Goal: Task Accomplishment & Management: Manage account settings

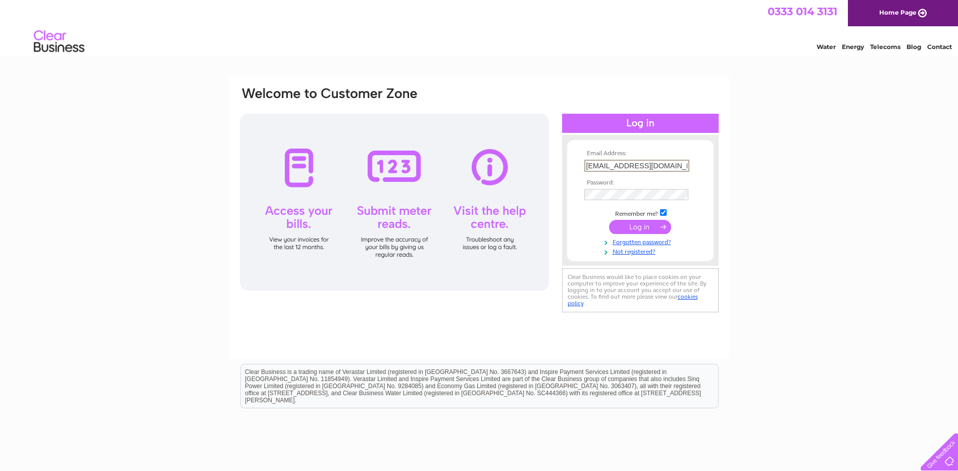
click at [676, 164] on input "trevoropium@gmail.com" at bounding box center [636, 166] width 105 height 12
type input "t"
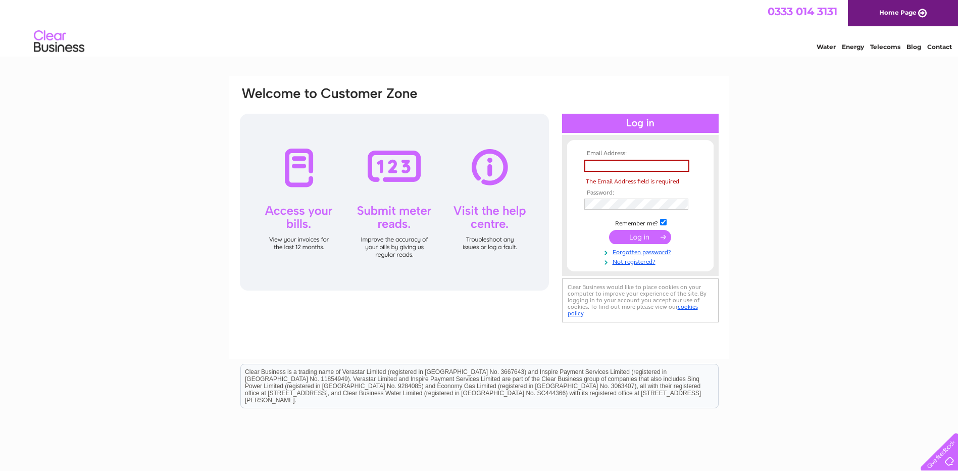
click at [561, 226] on div "Email Address: The Email Address field is required Password: Forgotten password?" at bounding box center [479, 205] width 481 height 239
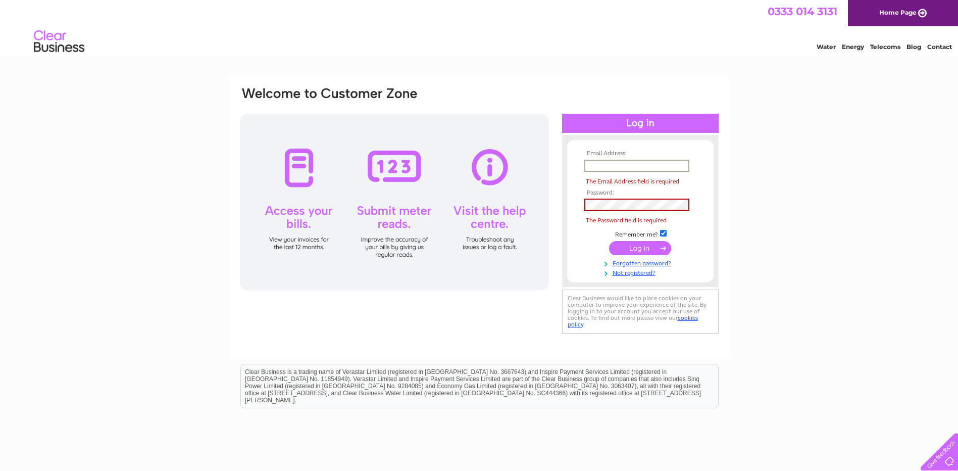
click at [612, 170] on input "text" at bounding box center [636, 166] width 105 height 12
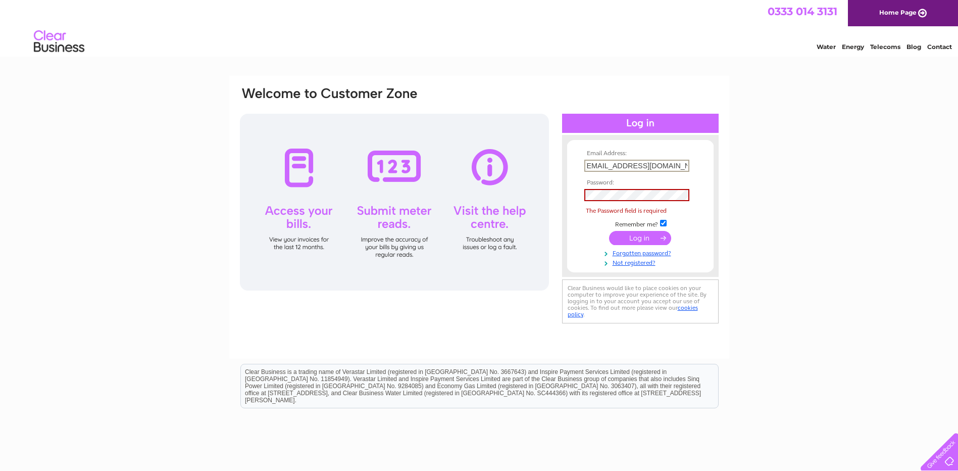
scroll to position [0, 5]
type input "Connie_20051968@yahoo.co.uk"
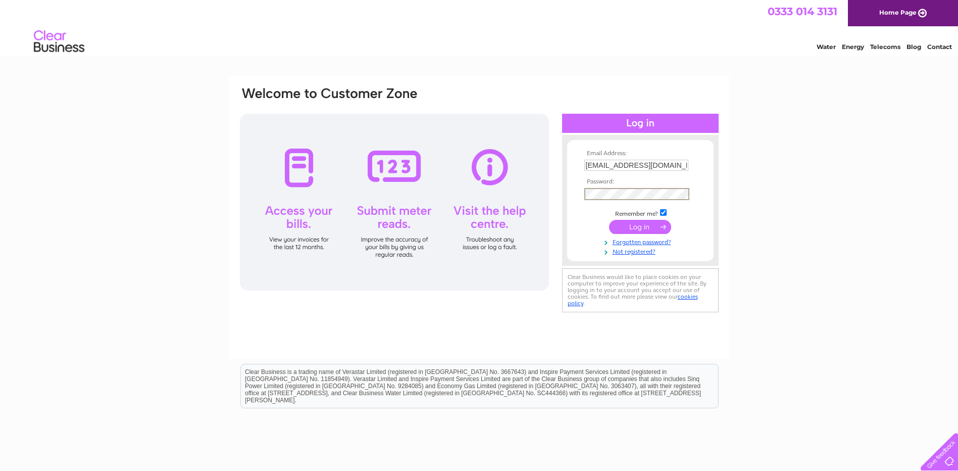
drag, startPoint x: 791, startPoint y: 192, endPoint x: 834, endPoint y: 216, distance: 48.6
click at [791, 192] on div "Email Address: Connie_20051968@yahoo.co.uk Password:" at bounding box center [479, 304] width 958 height 456
click at [647, 226] on input "submit" at bounding box center [640, 226] width 62 height 14
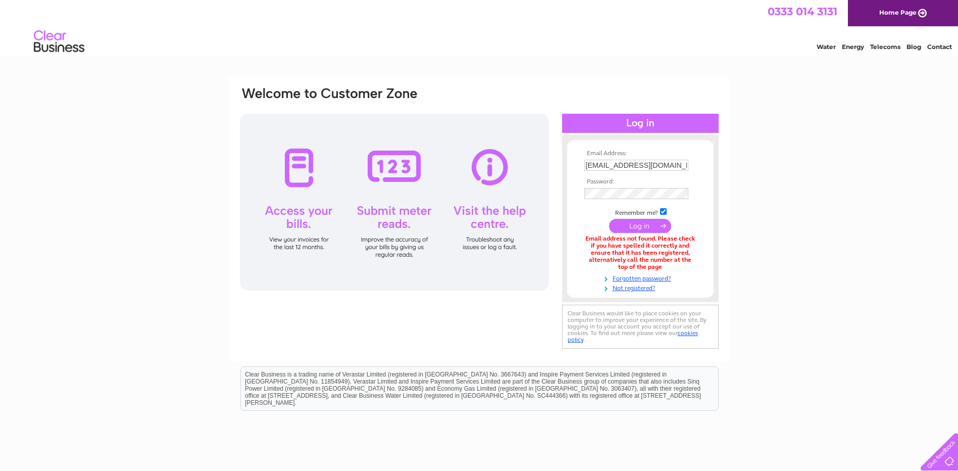
click at [571, 217] on form "Email Address: Connie_20051968@yahoo.co.uk Password:" at bounding box center [640, 221] width 146 height 142
click at [641, 220] on input "submit" at bounding box center [640, 226] width 62 height 14
click at [822, 183] on div "Email Address: Connie_20051968@yahoo.co.uk Password:" at bounding box center [479, 305] width 958 height 459
click at [589, 166] on input "[EMAIL_ADDRESS][DOMAIN_NAME]" at bounding box center [636, 166] width 105 height 12
type input "connie_20051968@yahoo.co.uk"
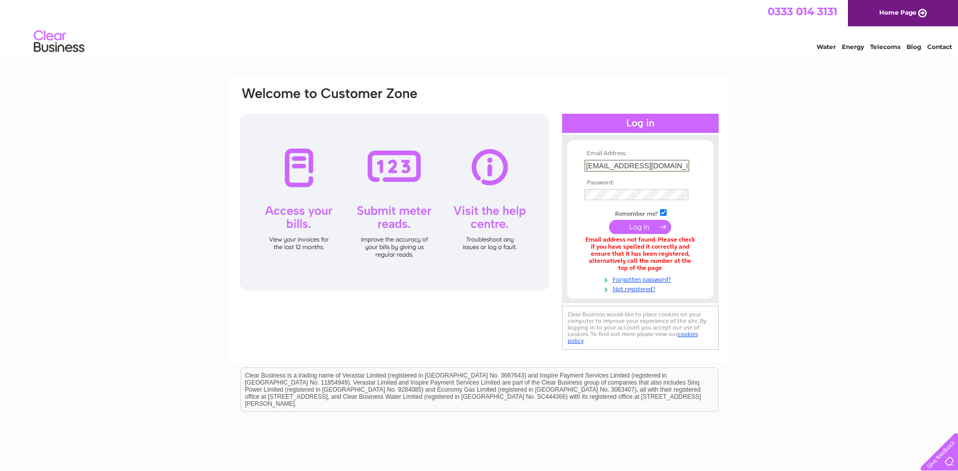
click at [805, 202] on div "Email Address: connie_20051968@yahoo.co.uk Password:" at bounding box center [479, 305] width 958 height 459
click at [759, 189] on div "Email Address: connie_20051968@yahoo.co.uk Password:" at bounding box center [479, 305] width 958 height 459
click at [640, 226] on input "submit" at bounding box center [640, 226] width 62 height 14
click at [805, 243] on div "Email Address: connie_20051968@yahoo.co.uk Password:" at bounding box center [479, 305] width 958 height 458
click at [686, 168] on input "connie_20051968@yahoo.co.uk" at bounding box center [636, 166] width 105 height 12
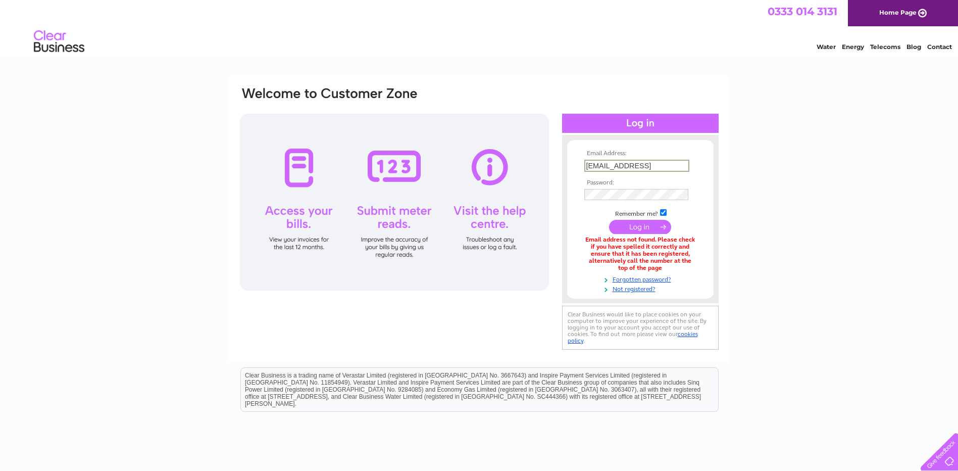
click at [798, 270] on div "Email Address: connie_20051968@yahoo.co.ukk Password:" at bounding box center [479, 305] width 958 height 459
click at [685, 167] on input "connie_20051968@yahoo.co.ukk" at bounding box center [636, 165] width 104 height 11
type input "[EMAIL_ADDRESS]"
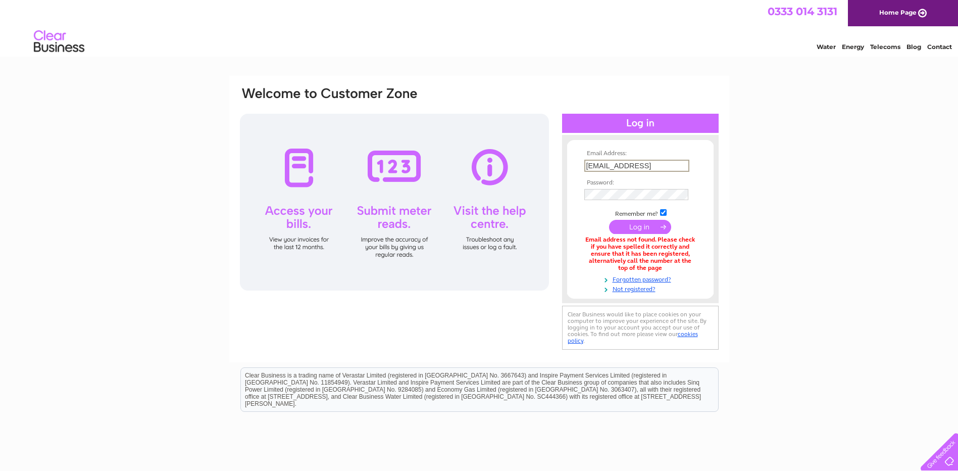
click at [642, 228] on input "submit" at bounding box center [640, 227] width 62 height 14
click at [686, 165] on input "connie_20051968@yahoo.co.ukkk" at bounding box center [636, 166] width 105 height 12
click at [855, 303] on div "Email Address: connie_20051968@yahoo.co.ukkk Password:" at bounding box center [479, 305] width 958 height 459
drag, startPoint x: 687, startPoint y: 163, endPoint x: 601, endPoint y: 165, distance: 85.9
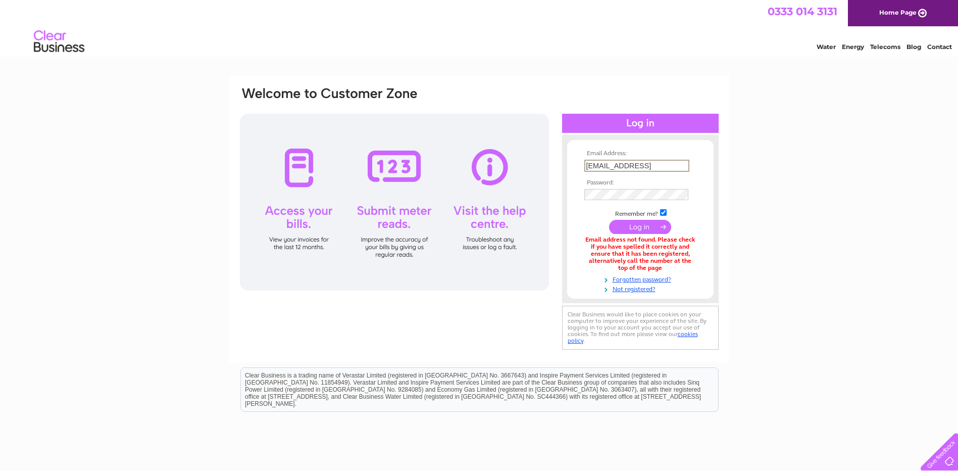
click at [601, 165] on input "connie_20051968@yahoo.co.ukkk" at bounding box center [636, 166] width 105 height 12
click at [685, 166] on input "connie_20051968@yahoo.co.ukkk" at bounding box center [636, 166] width 105 height 12
type input "connie_20051968@yahoo.co.uk"
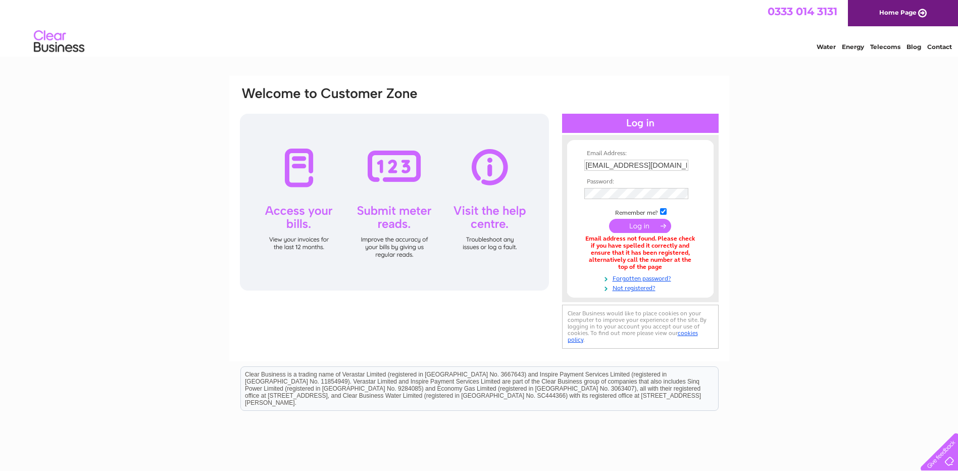
click at [631, 222] on input "submit" at bounding box center [640, 226] width 62 height 14
click at [684, 167] on input "[EMAIL_ADDRESS][DOMAIN_NAME]" at bounding box center [636, 165] width 104 height 11
click at [687, 166] on input "connie_20051968@yahoo.co.uk" at bounding box center [636, 166] width 105 height 12
type input "k"
click at [645, 166] on input "k" at bounding box center [636, 166] width 105 height 12
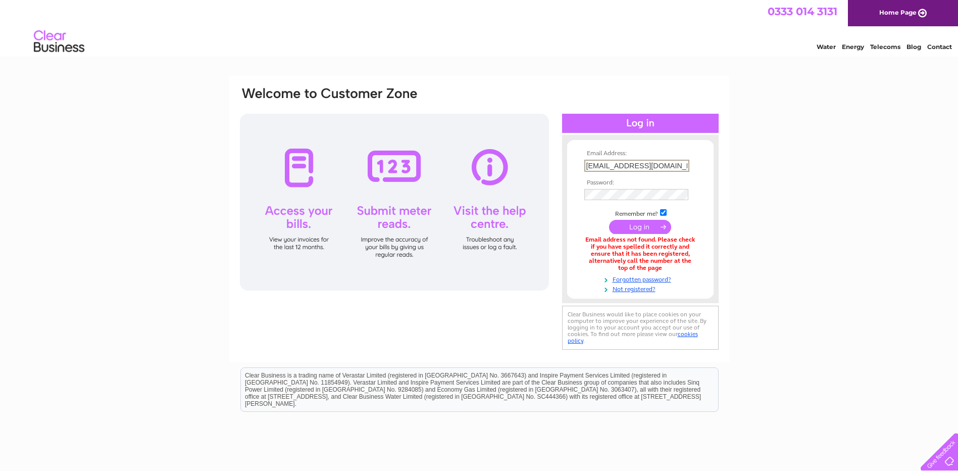
scroll to position [0, 4]
type input "connie_12882004@yahoo.co.uk"
click at [639, 223] on input "submit" at bounding box center [640, 226] width 62 height 14
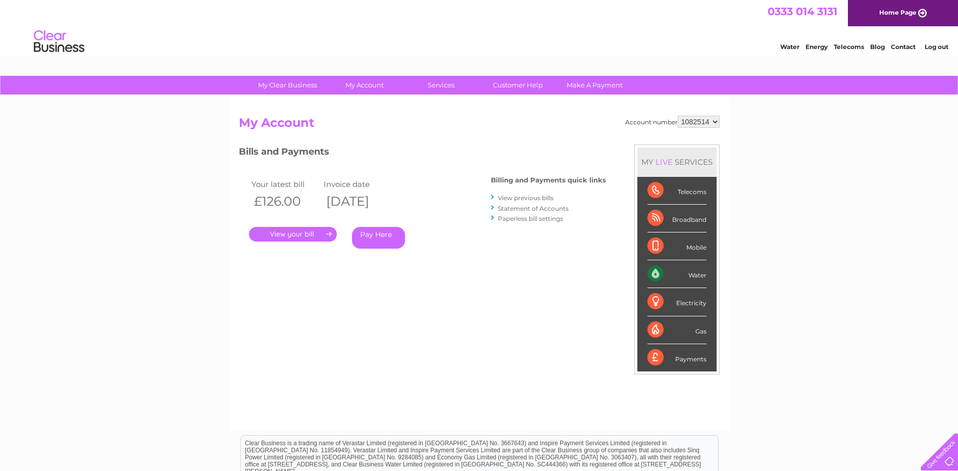
click at [536, 197] on link "View previous bills" at bounding box center [526, 198] width 56 height 8
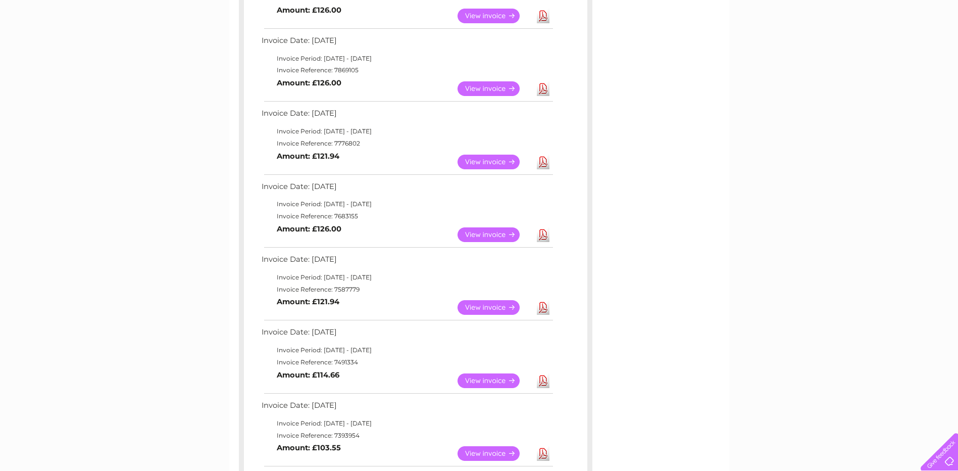
scroll to position [253, 0]
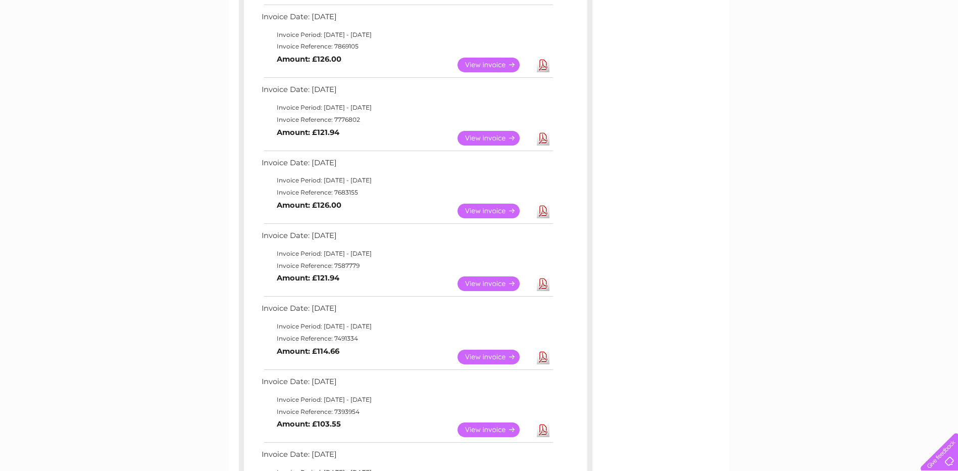
click at [542, 212] on link "Download" at bounding box center [543, 211] width 13 height 15
click at [544, 140] on link "Download" at bounding box center [543, 138] width 13 height 15
click at [542, 67] on link "Download" at bounding box center [543, 65] width 13 height 15
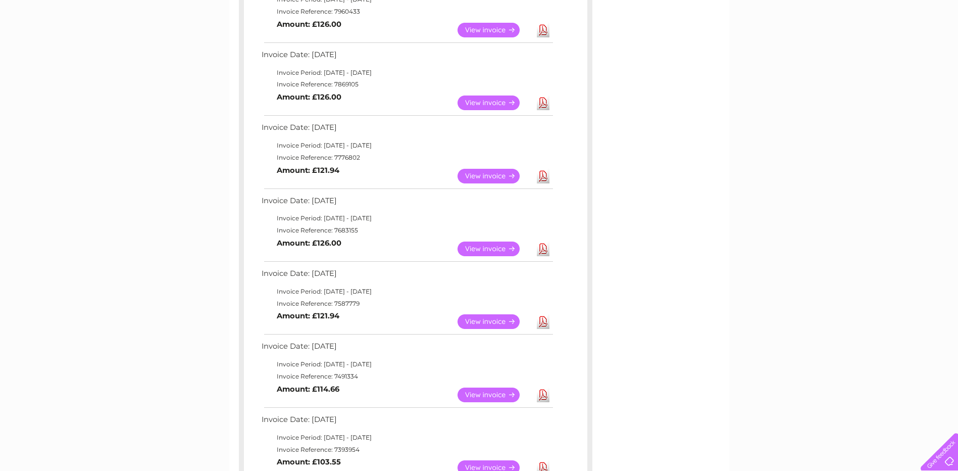
scroll to position [152, 0]
